Goal: Find specific page/section: Find specific page/section

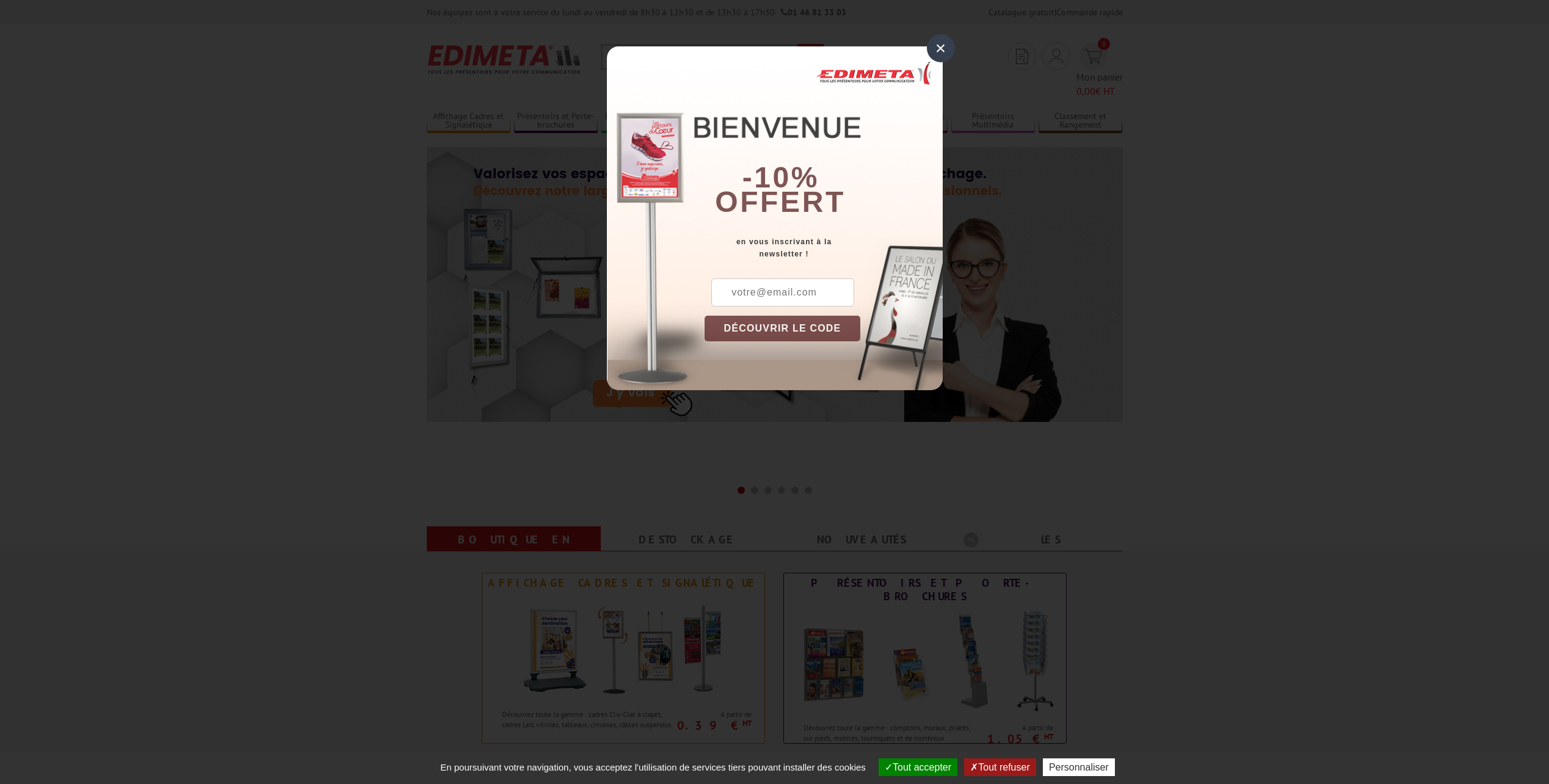
click at [938, 48] on div "×" at bounding box center [941, 48] width 28 height 28
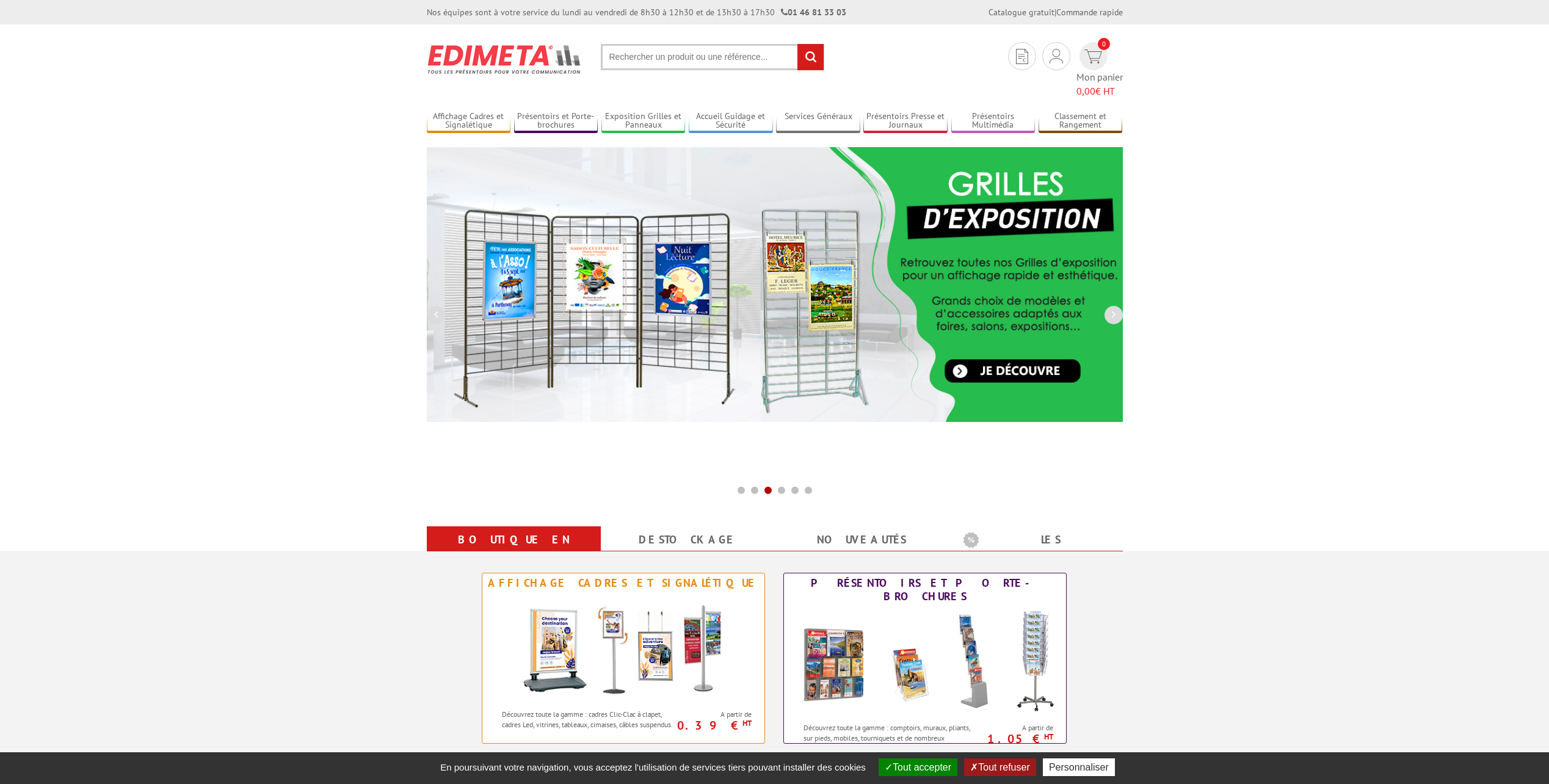
click at [438, 288] on img at bounding box center [774, 284] width 696 height 275
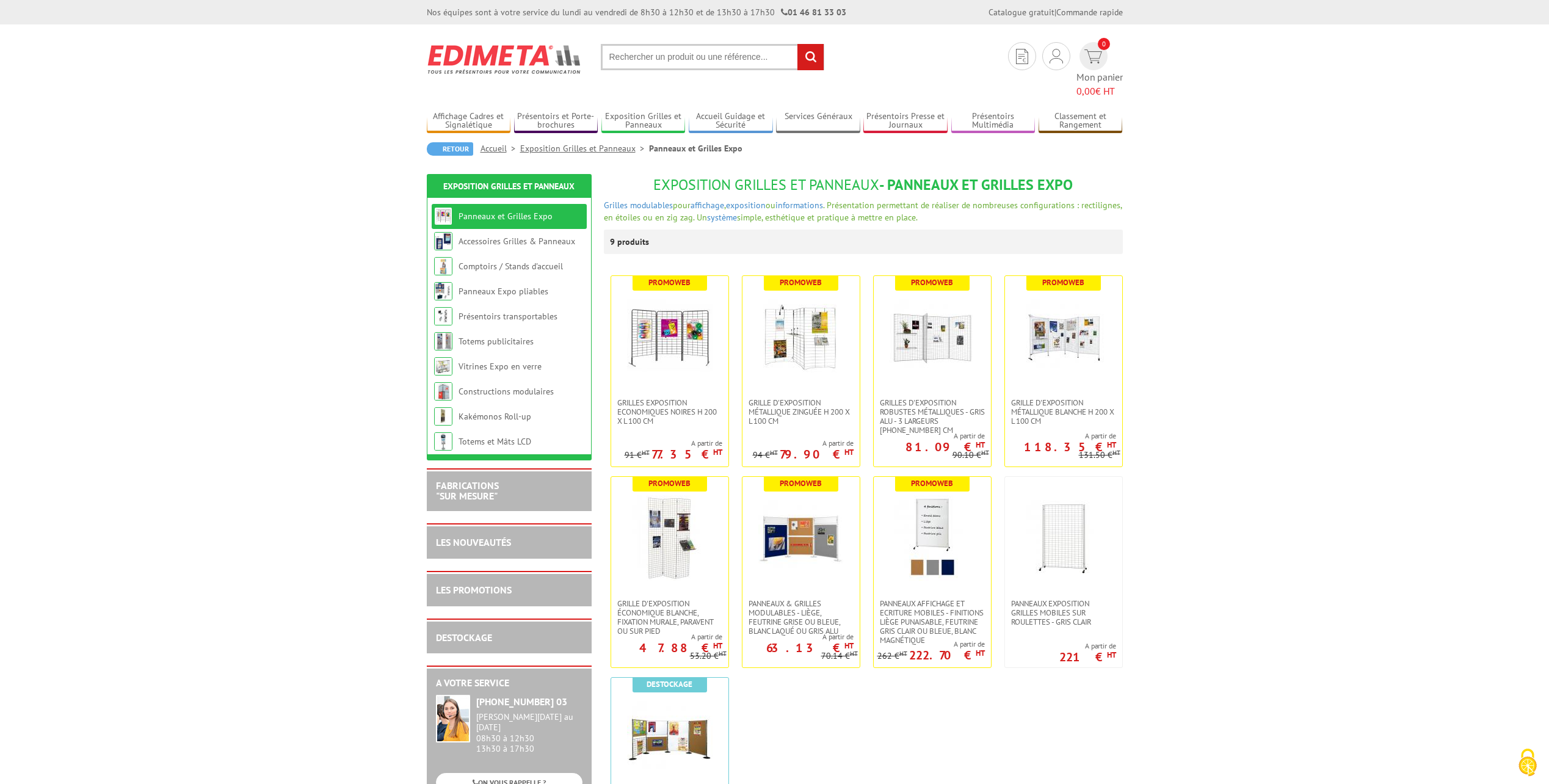
click at [667, 50] on input "text" at bounding box center [712, 57] width 223 height 27
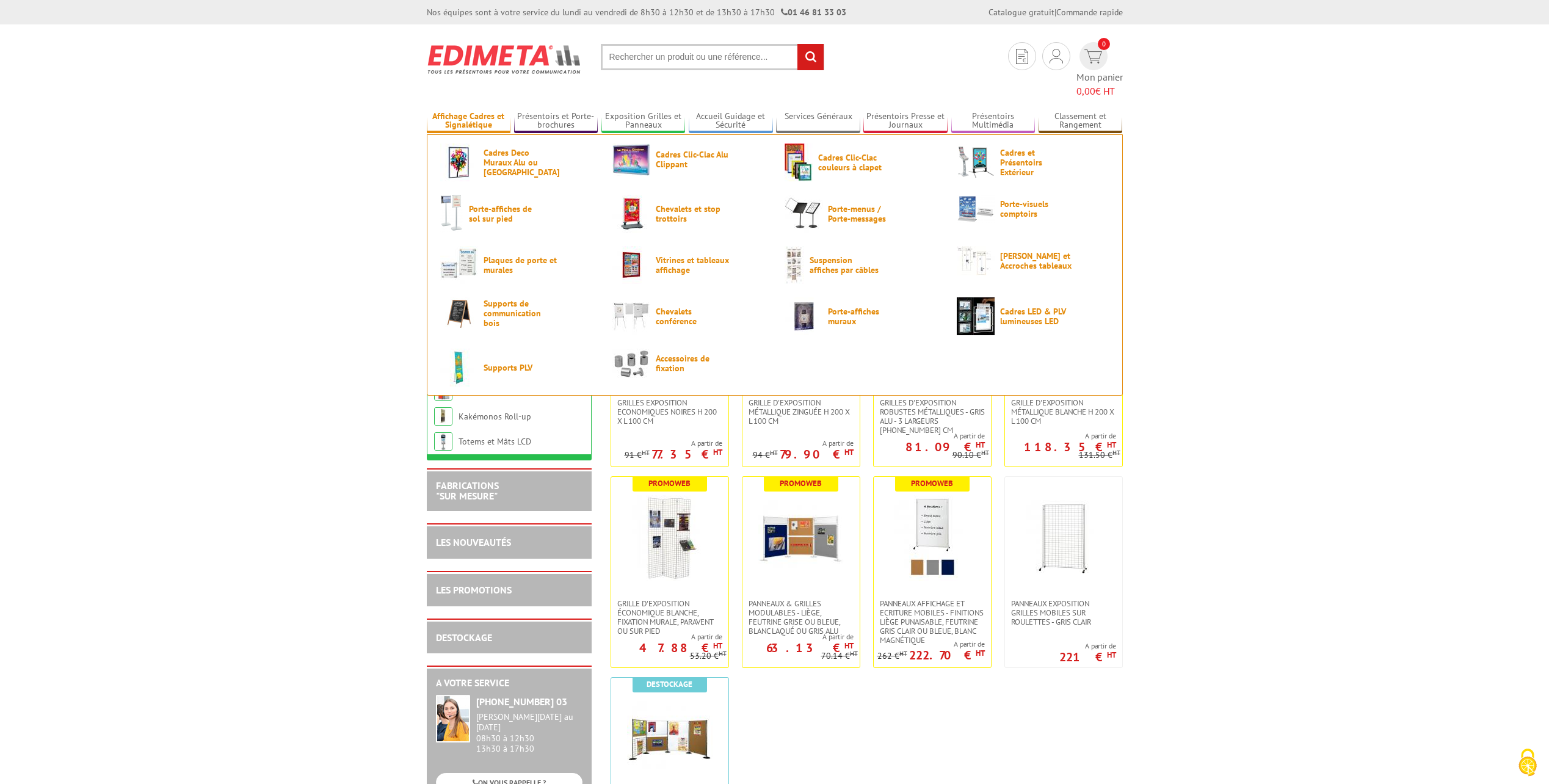
click at [463, 111] on link "Affichage Cadres et Signalétique" at bounding box center [469, 121] width 85 height 20
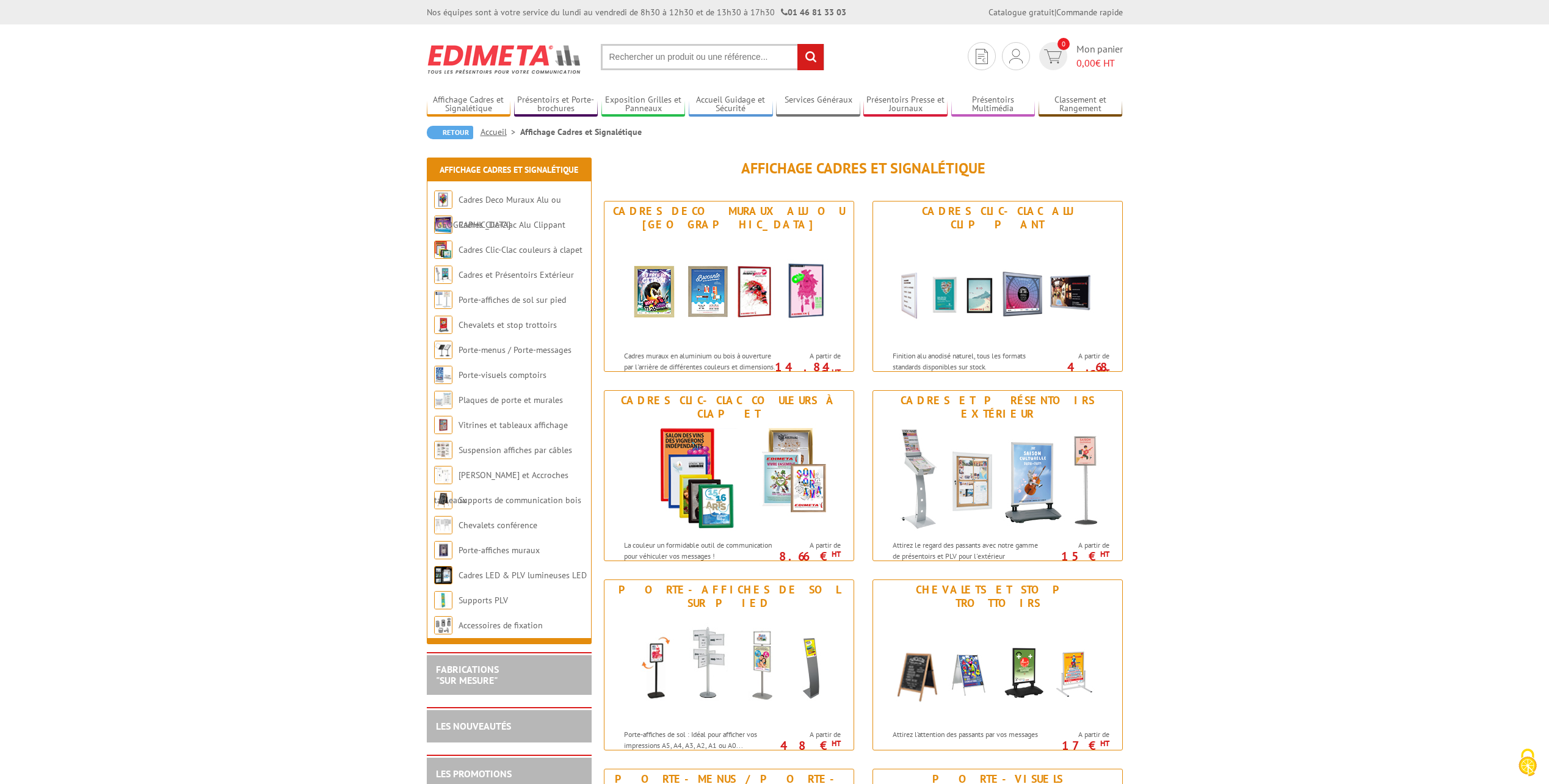
click at [706, 55] on input "text" at bounding box center [712, 57] width 223 height 27
click at [625, 59] on input "text" at bounding box center [712, 57] width 223 height 27
type input "enseigne"
click at [797, 44] on input "rechercher" at bounding box center [811, 57] width 27 height 27
